Goal: Information Seeking & Learning: Learn about a topic

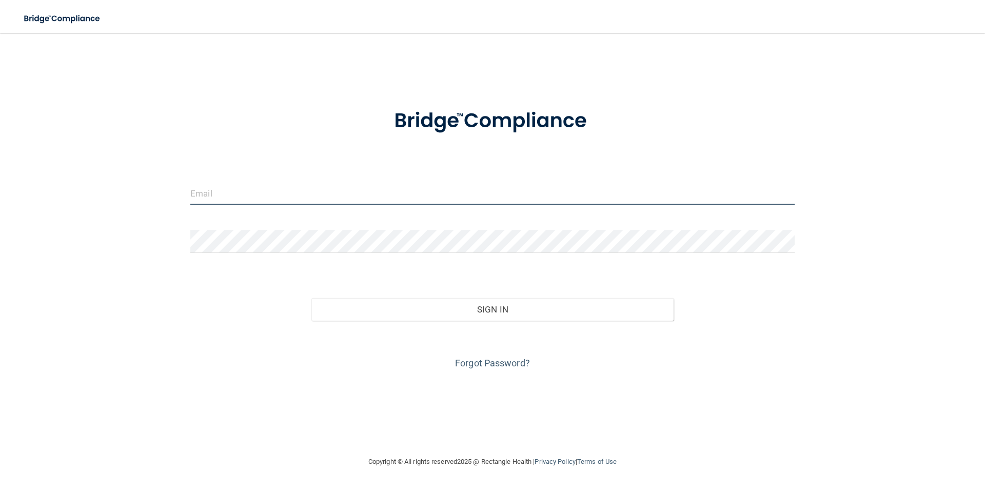
click at [301, 195] on input "email" at bounding box center [492, 193] width 604 height 23
type input "[EMAIL_ADDRESS][DOMAIN_NAME]"
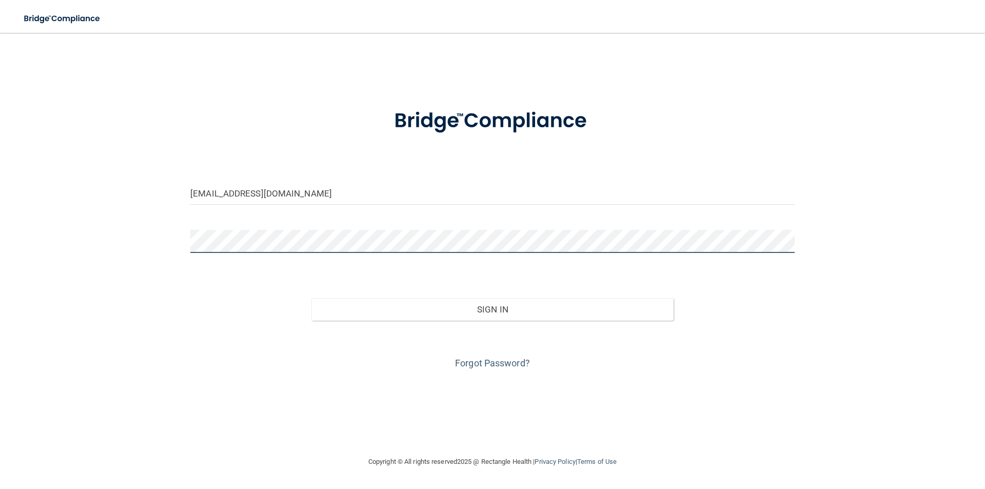
click at [311, 298] on button "Sign In" at bounding box center [492, 309] width 363 height 23
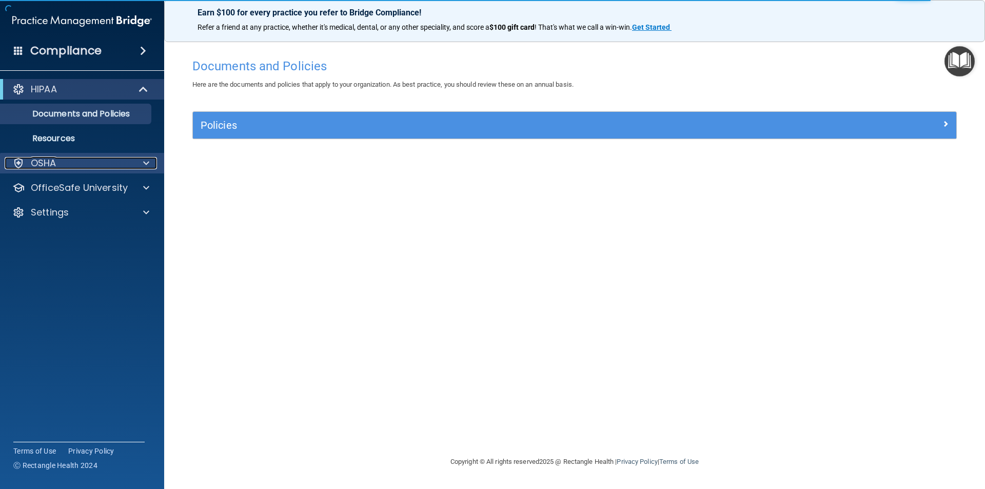
click at [75, 163] on div "OSHA" at bounding box center [68, 163] width 127 height 12
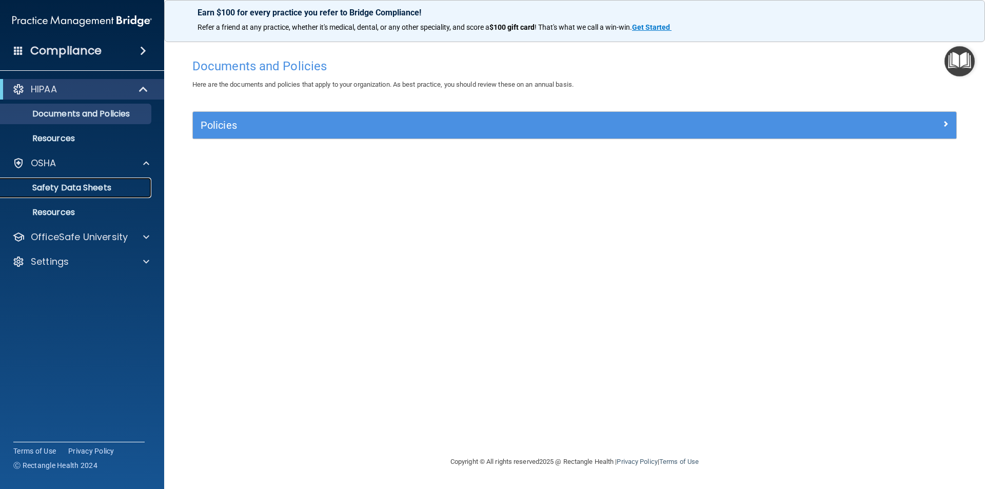
click at [95, 191] on p "Safety Data Sheets" at bounding box center [77, 188] width 140 height 10
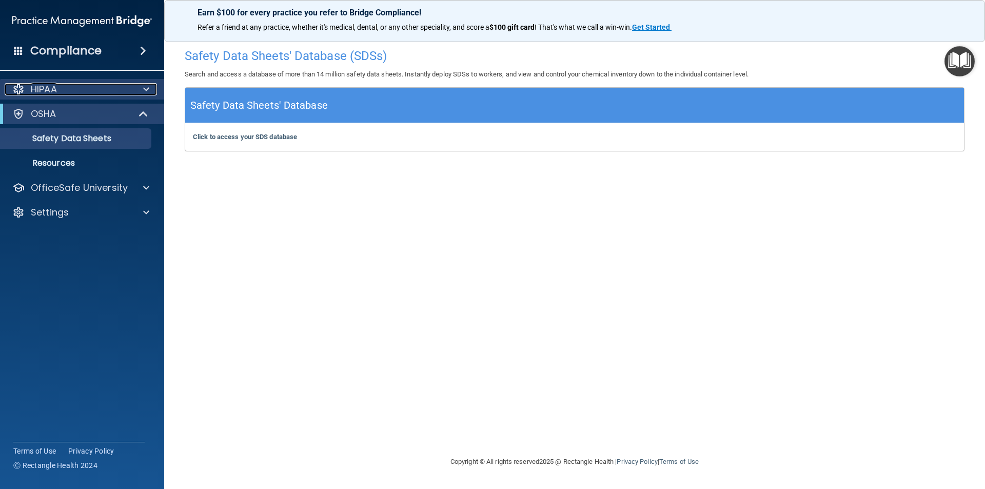
click at [67, 91] on div "HIPAA" at bounding box center [68, 89] width 127 height 12
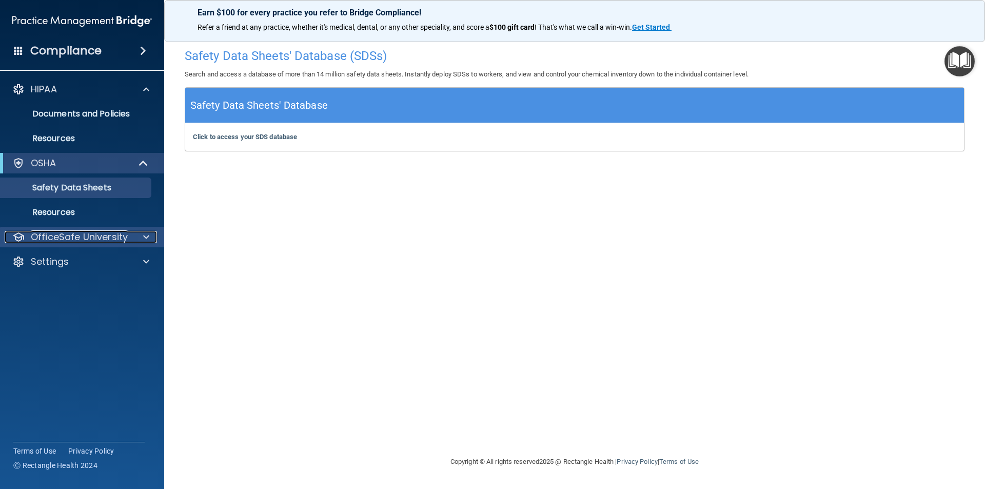
click at [104, 239] on p "OfficeSafe University" at bounding box center [79, 237] width 97 height 12
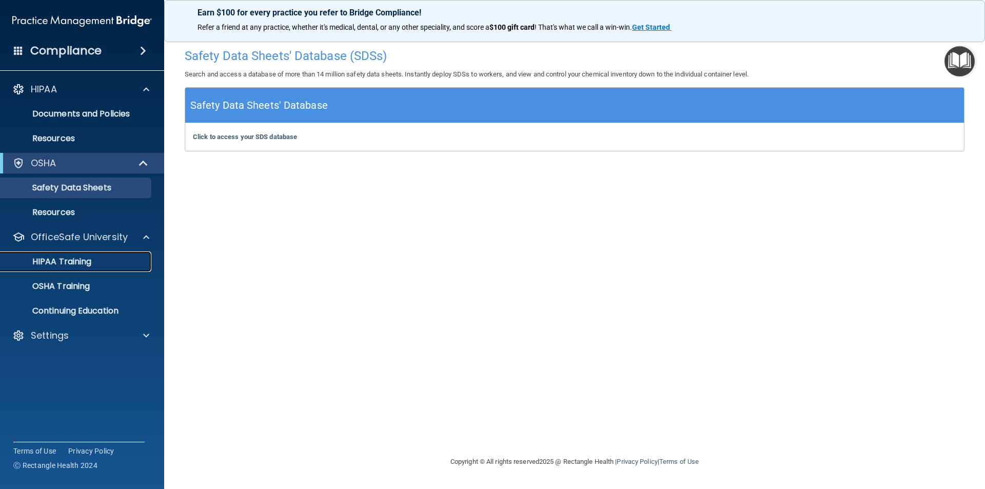
click at [106, 259] on div "HIPAA Training" at bounding box center [77, 261] width 140 height 10
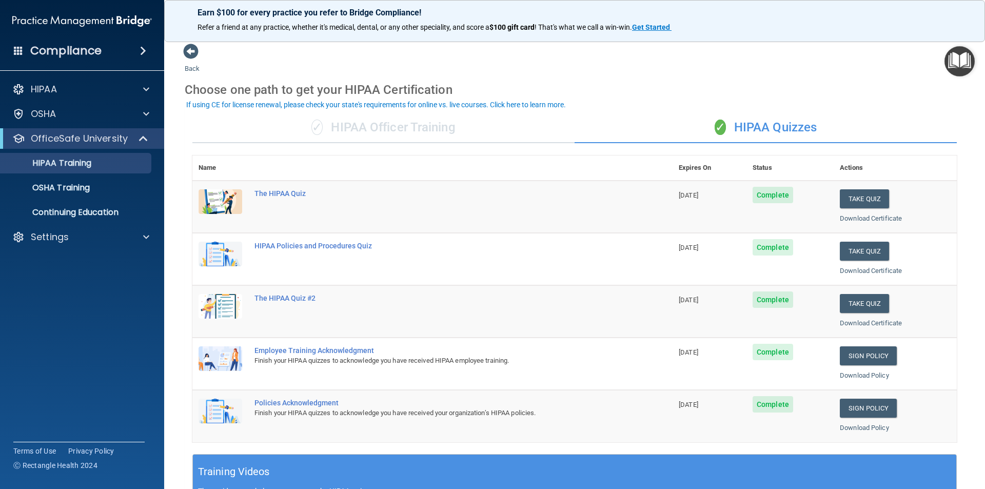
click at [960, 279] on main "Back Choose one path to get your HIPAA Certification ✓ HIPAA Officer Training ✓…" at bounding box center [574, 261] width 821 height 456
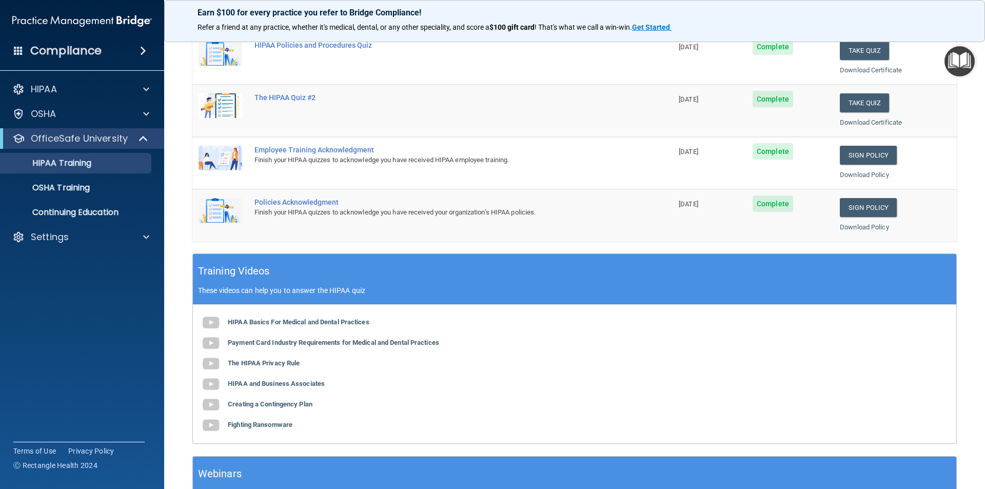
scroll to position [284, 0]
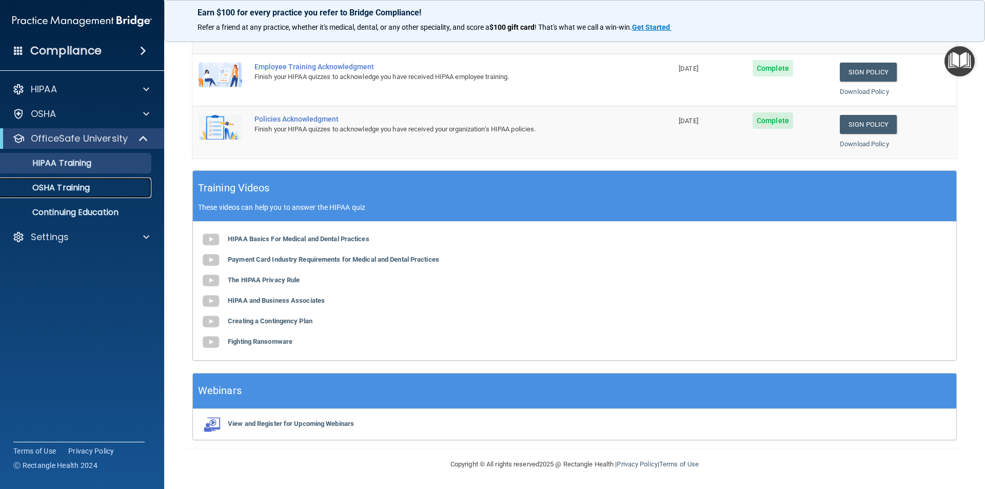
click at [105, 183] on div "OSHA Training" at bounding box center [77, 188] width 140 height 10
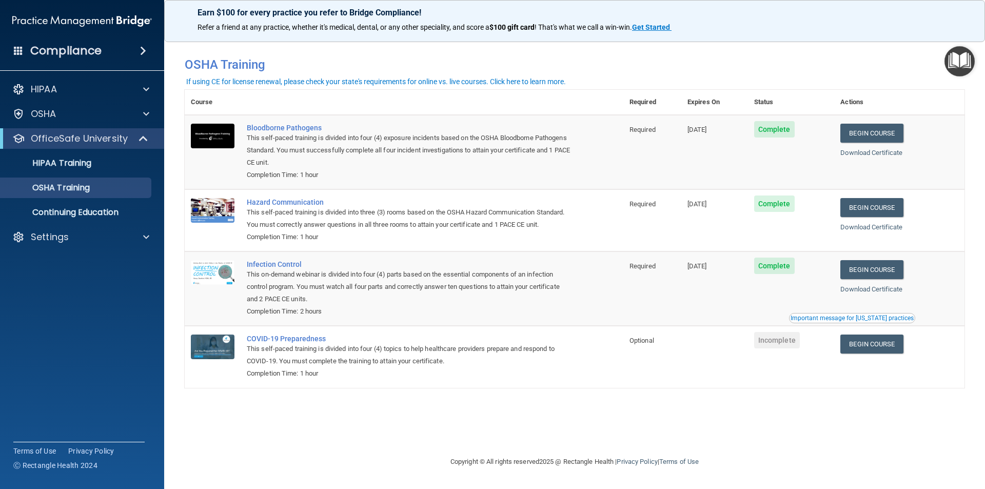
click at [268, 423] on div "You have a course that has expired or is incomplete. Please complete the course…" at bounding box center [575, 244] width 780 height 402
click at [876, 319] on div "Important message for [US_STATE] practices" at bounding box center [851, 318] width 123 height 6
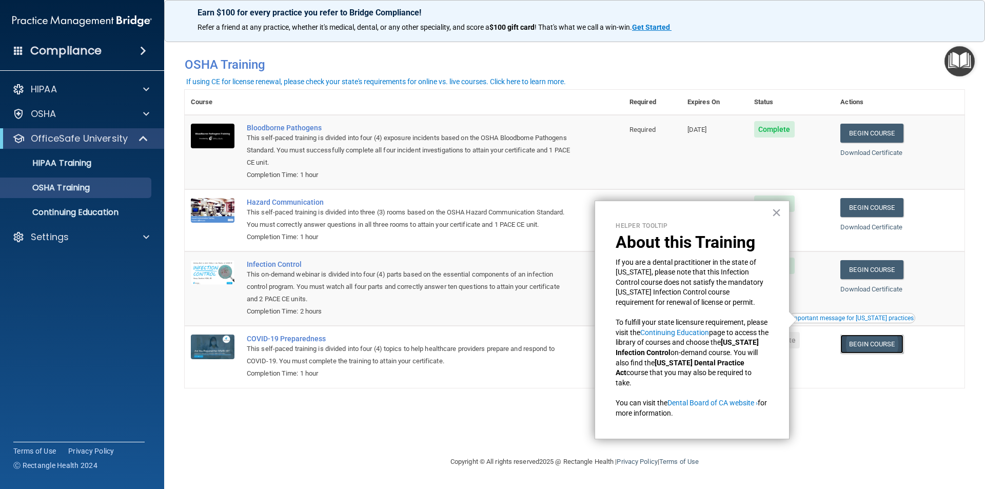
click at [889, 349] on link "Begin Course" at bounding box center [871, 343] width 63 height 19
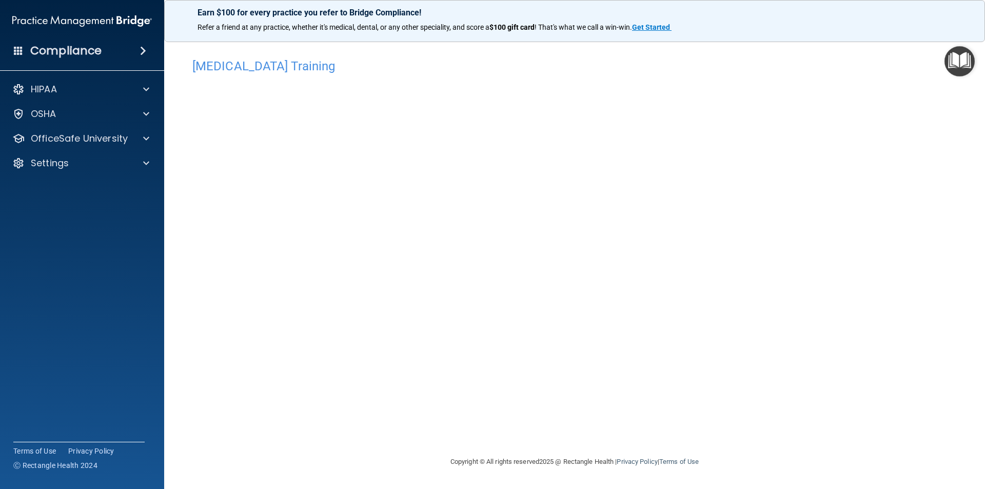
click at [894, 396] on div "COVID-19 Training This course doesn’t expire until . Are you sure you want to t…" at bounding box center [575, 254] width 780 height 402
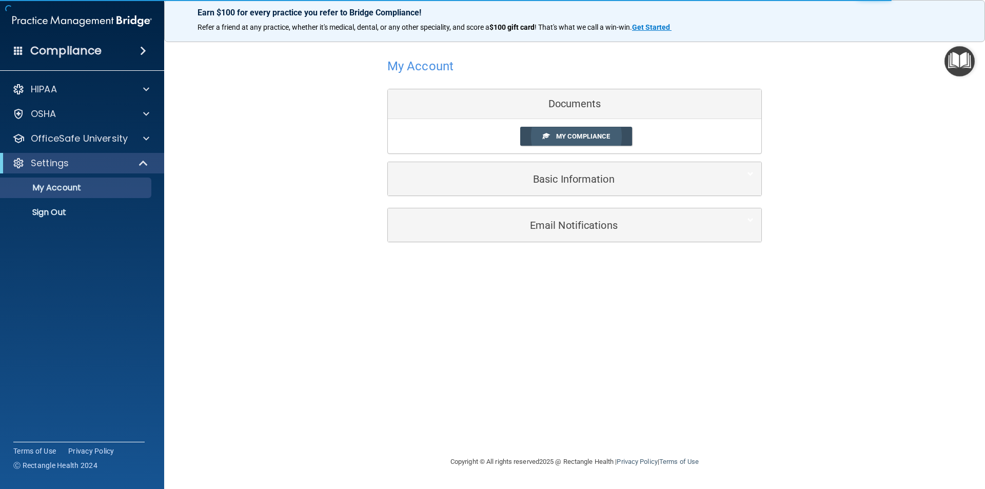
click at [550, 141] on link "My Compliance" at bounding box center [576, 136] width 112 height 19
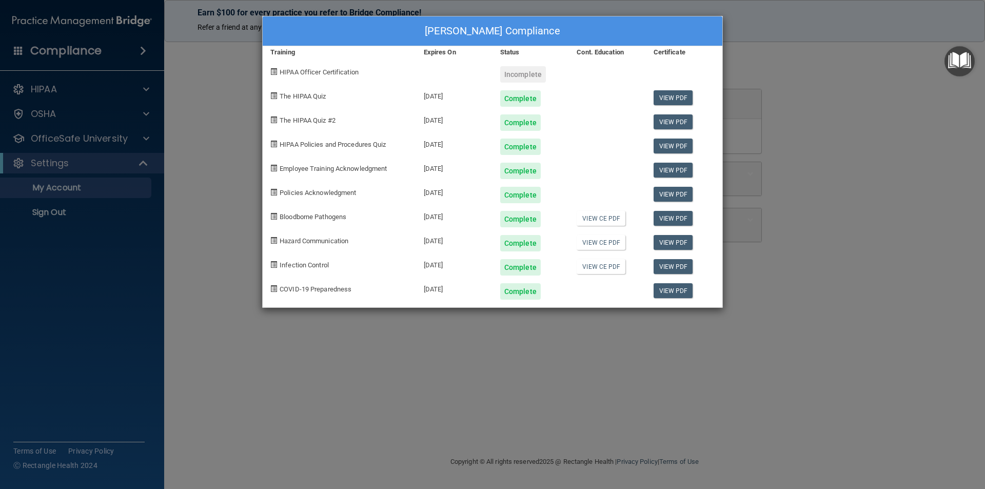
click at [195, 85] on div "Jenny Li's Compliance Training Expires On Status Cont. Education Certificate HI…" at bounding box center [492, 244] width 985 height 489
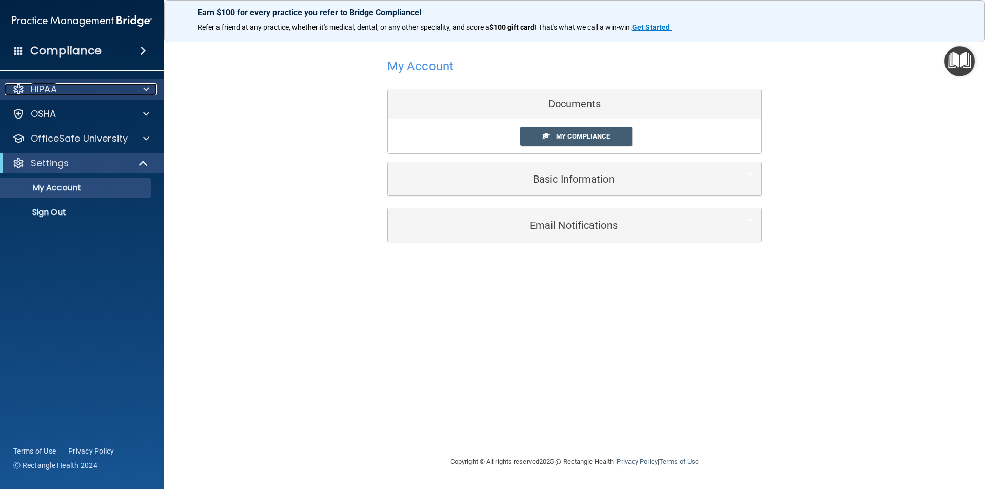
click at [47, 85] on p "HIPAA" at bounding box center [44, 89] width 26 height 12
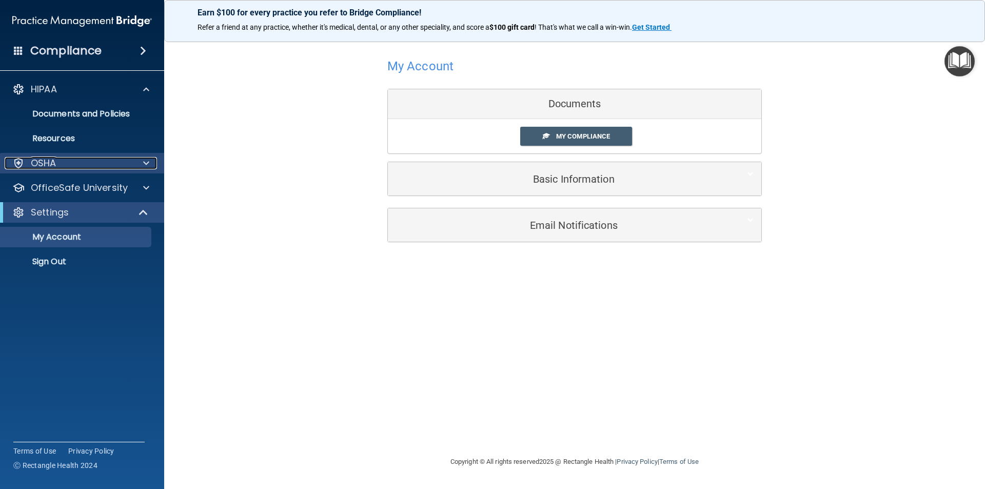
click at [62, 160] on div "OSHA" at bounding box center [68, 163] width 127 height 12
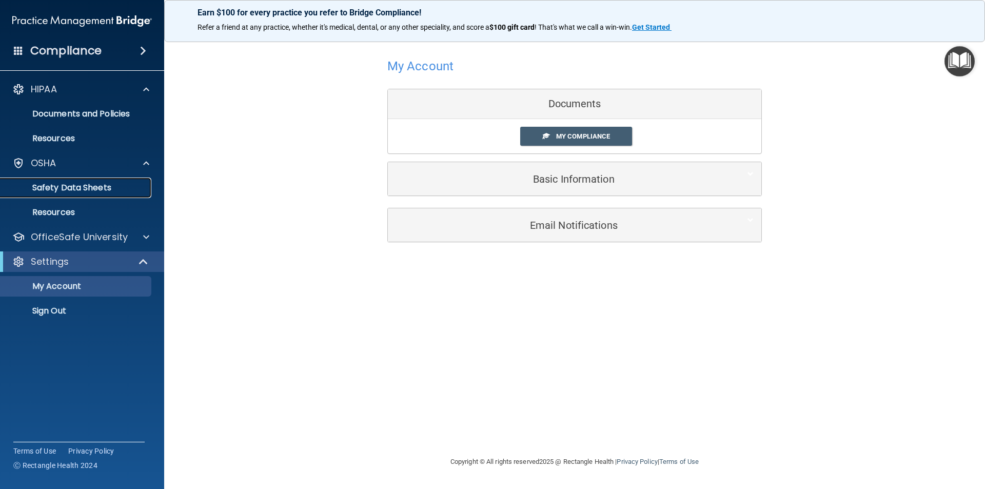
click at [81, 187] on p "Safety Data Sheets" at bounding box center [77, 188] width 140 height 10
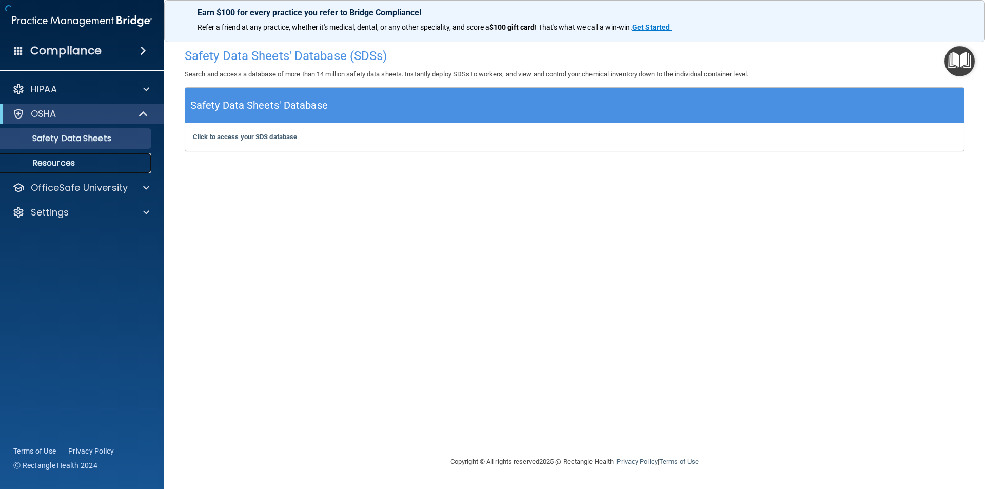
click at [93, 166] on p "Resources" at bounding box center [77, 163] width 140 height 10
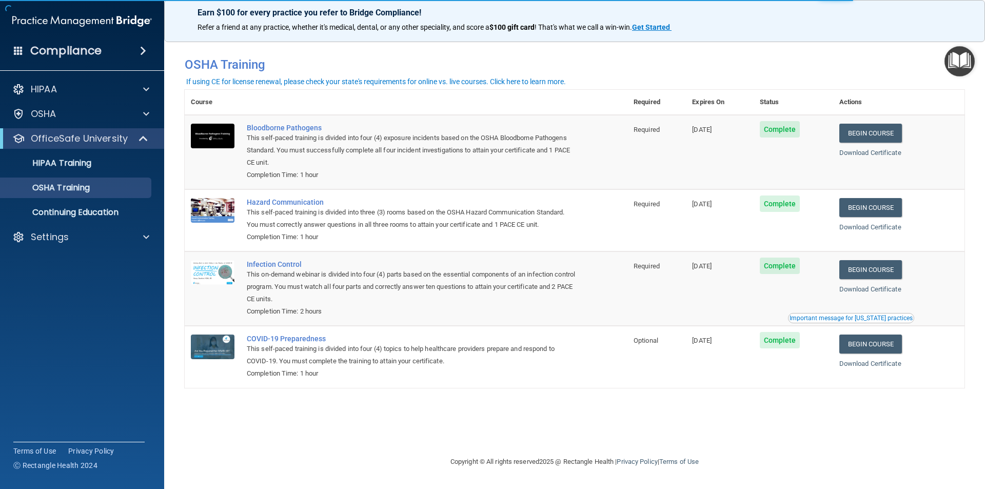
click at [457, 411] on div "You have a course that has expired or is incomplete. Please complete the course…" at bounding box center [575, 244] width 780 height 402
click at [133, 161] on div "HIPAA Training" at bounding box center [77, 163] width 140 height 10
